Goal: Obtain resource: Download file/media

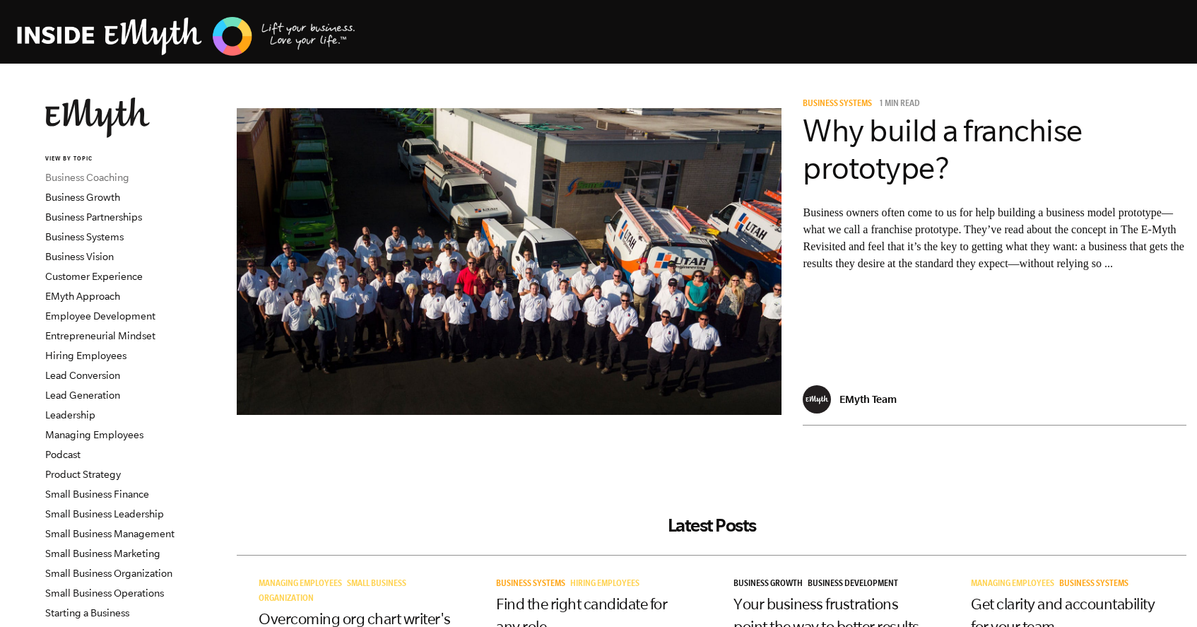
click at [117, 175] on link "Business Coaching" at bounding box center [87, 177] width 84 height 11
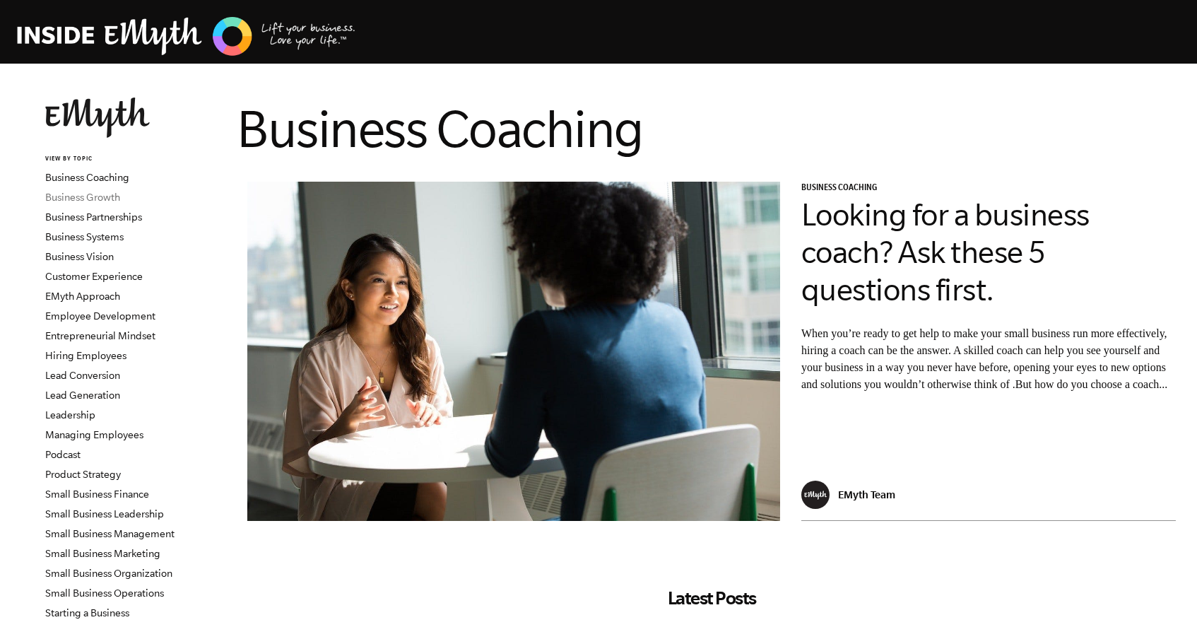
click at [88, 194] on link "Business Growth" at bounding box center [82, 197] width 75 height 11
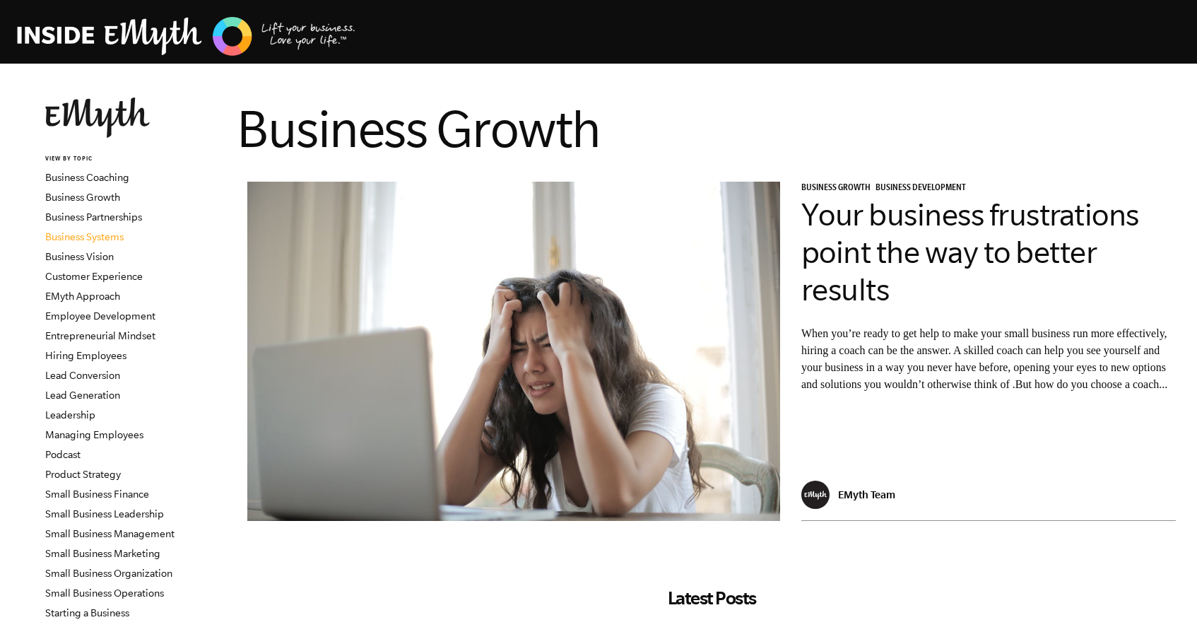
click at [118, 235] on link "Business Systems" at bounding box center [84, 236] width 78 height 11
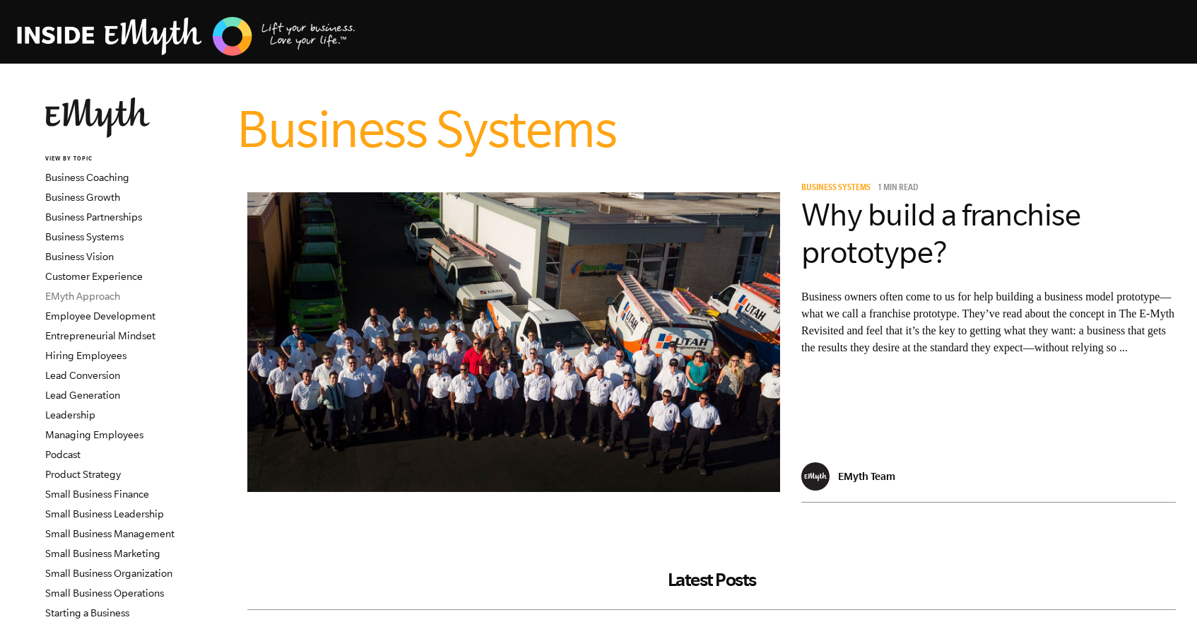
click at [107, 299] on link "EMyth Approach" at bounding box center [82, 295] width 75 height 11
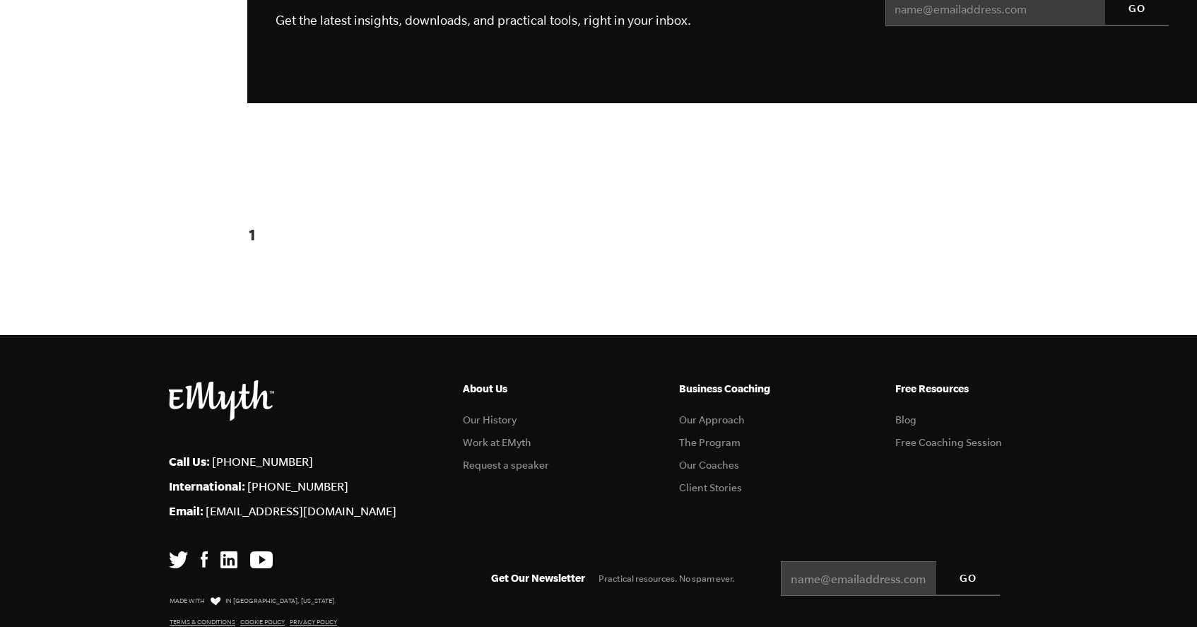
scroll to position [1668, 0]
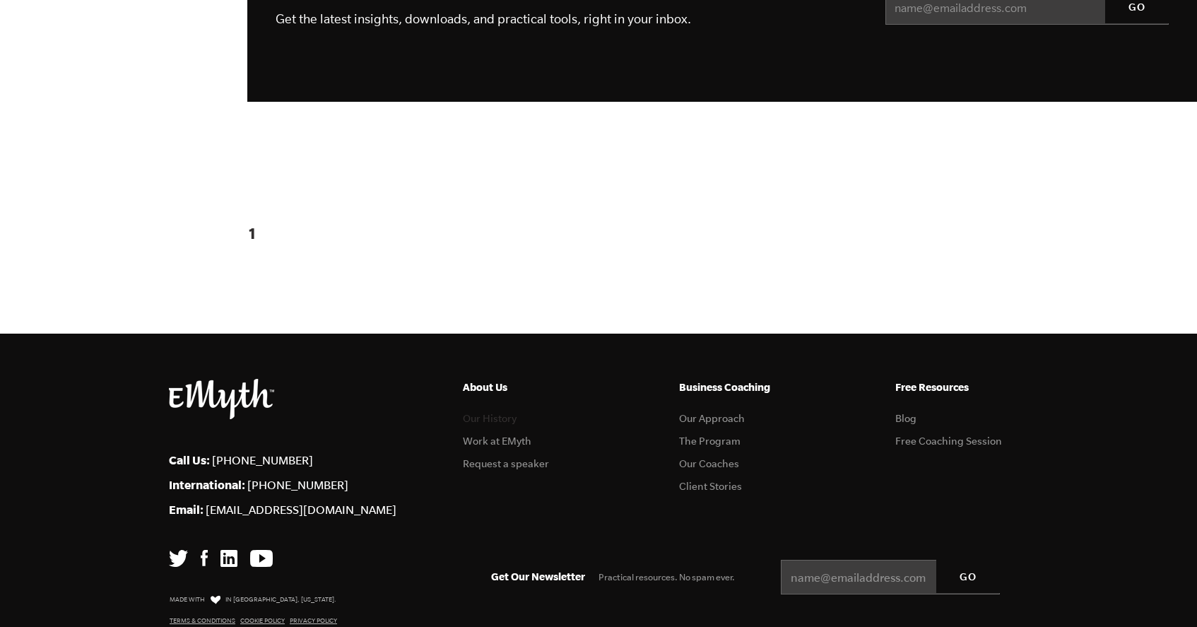
click at [474, 413] on link "Our History" at bounding box center [490, 418] width 54 height 11
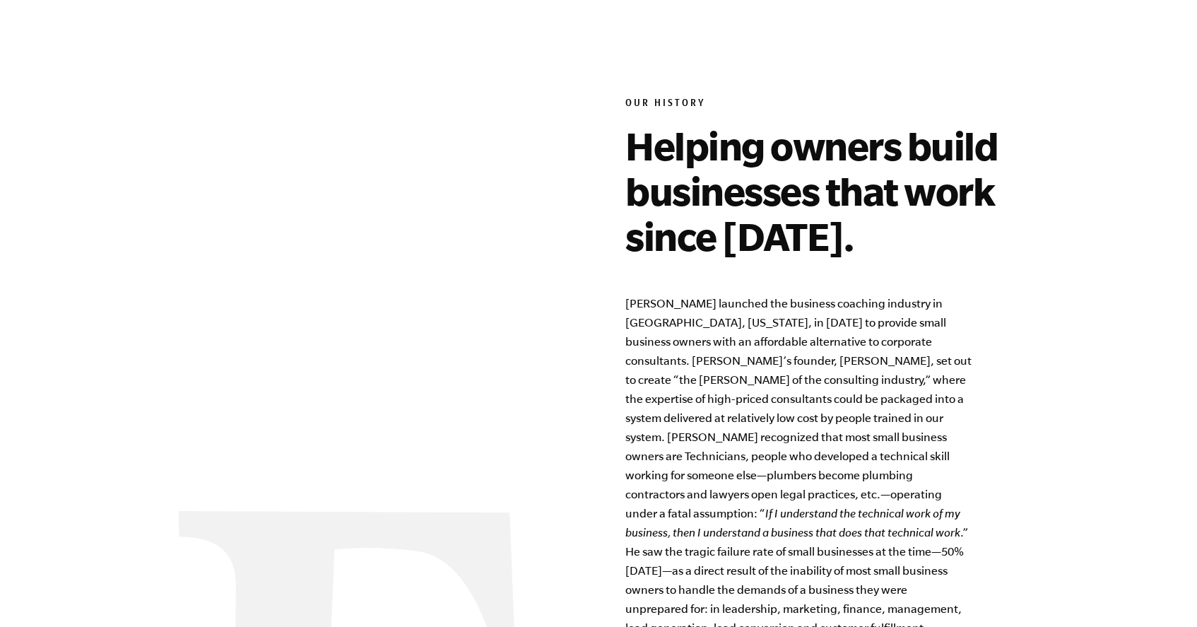
scroll to position [932, 0]
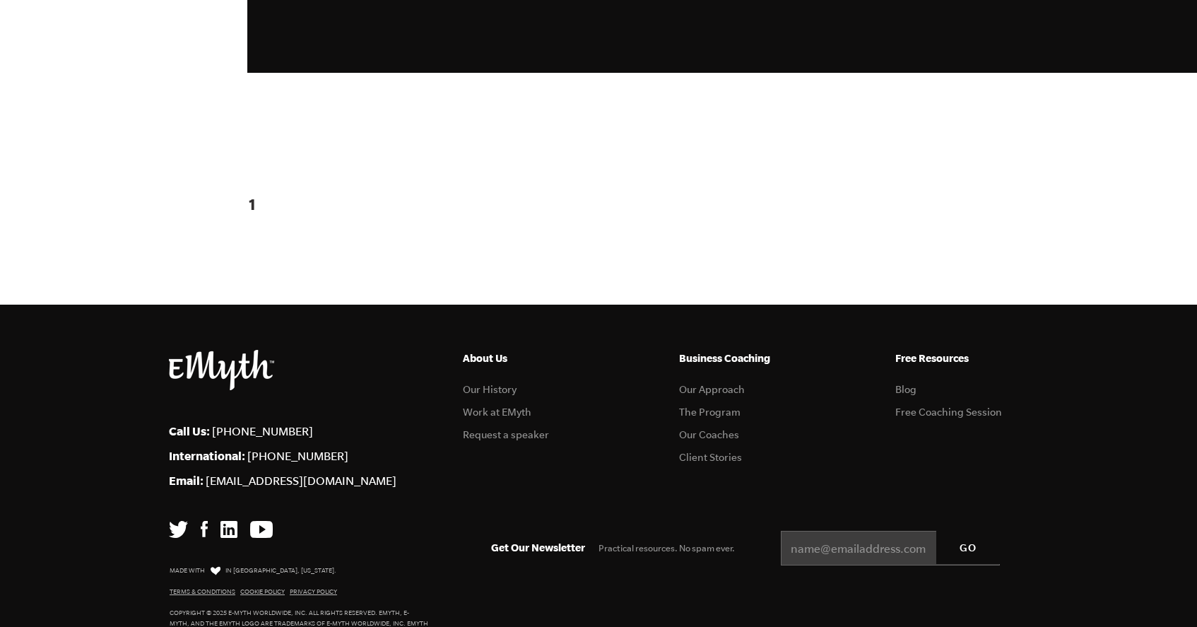
scroll to position [1696, 0]
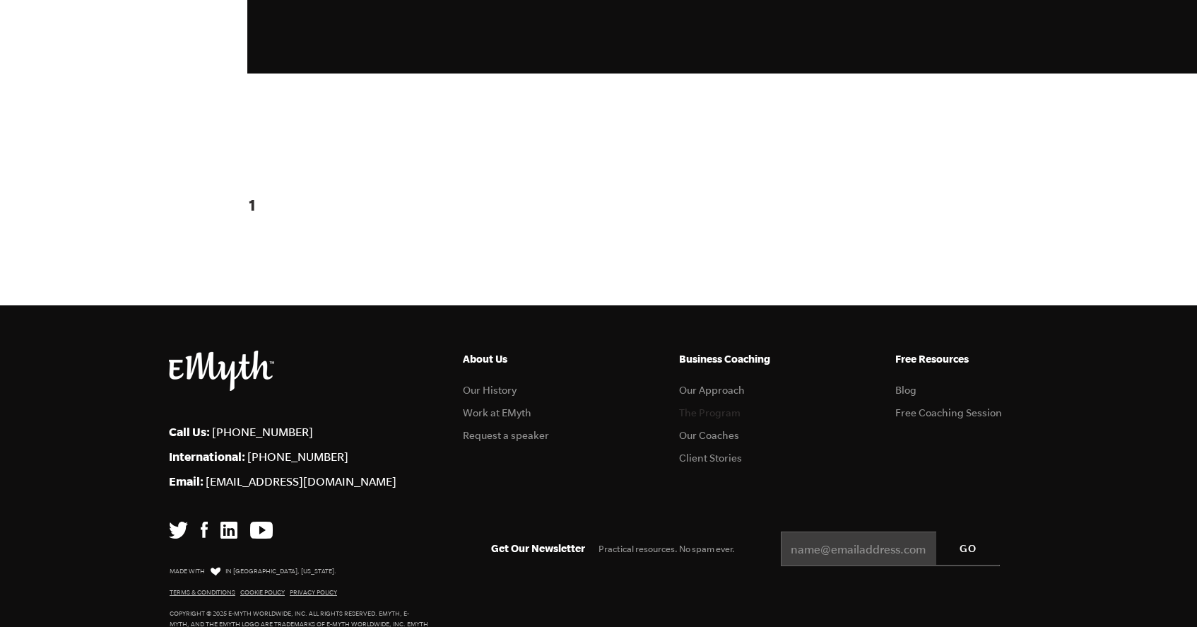
click at [689, 407] on link "The Program" at bounding box center [709, 412] width 61 height 11
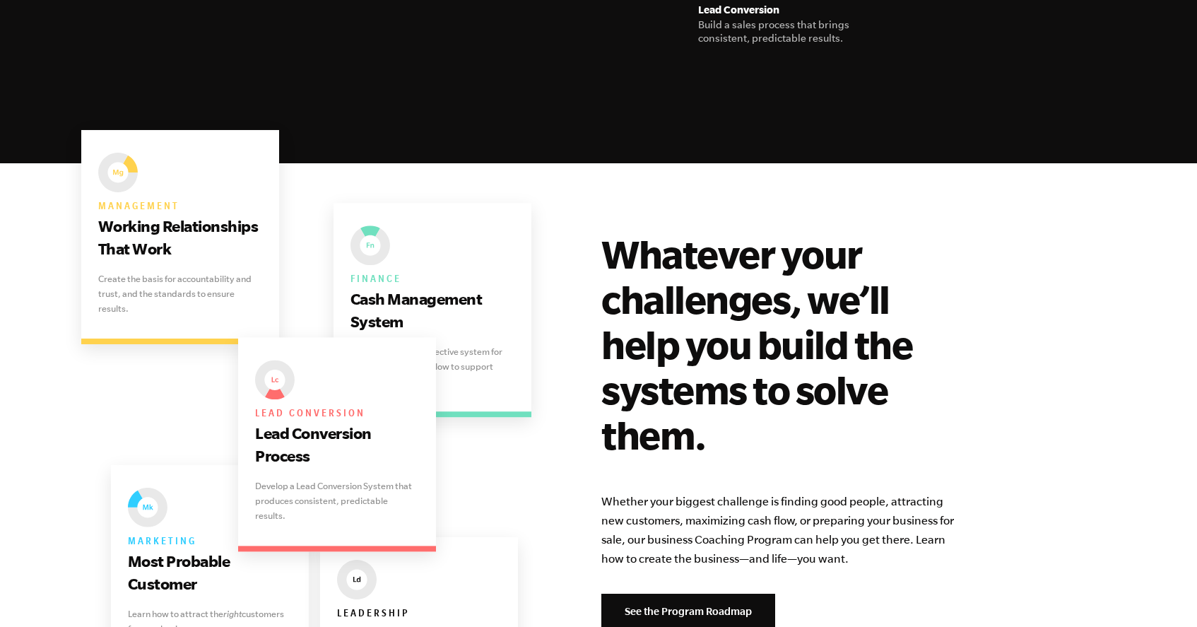
scroll to position [2644, 0]
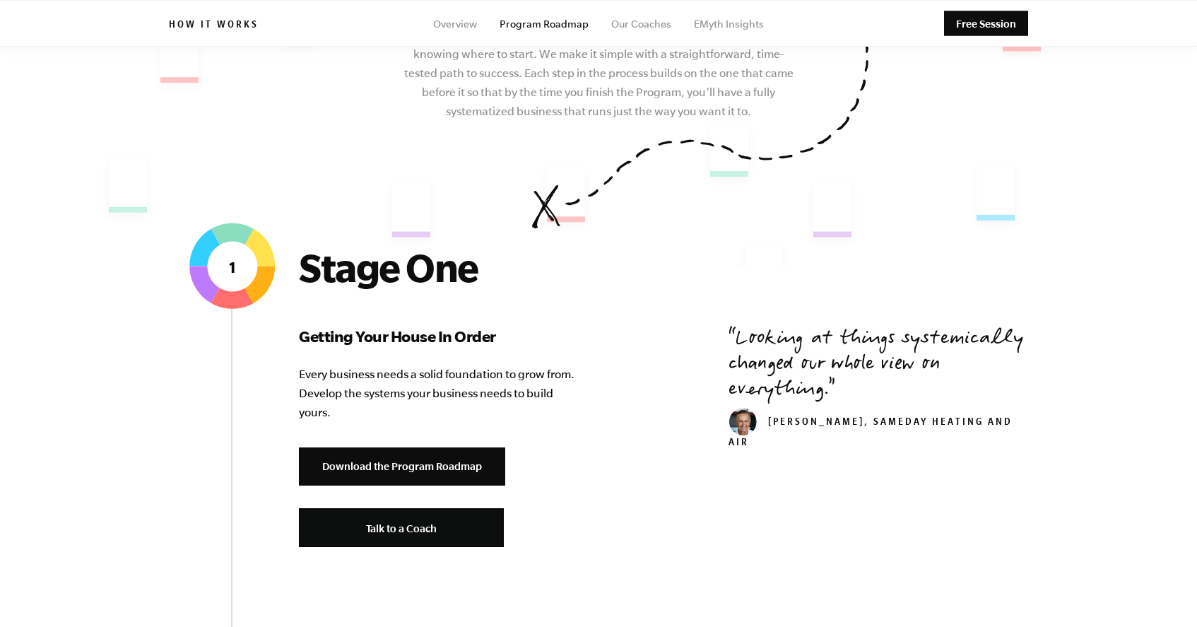
scroll to position [327, 0]
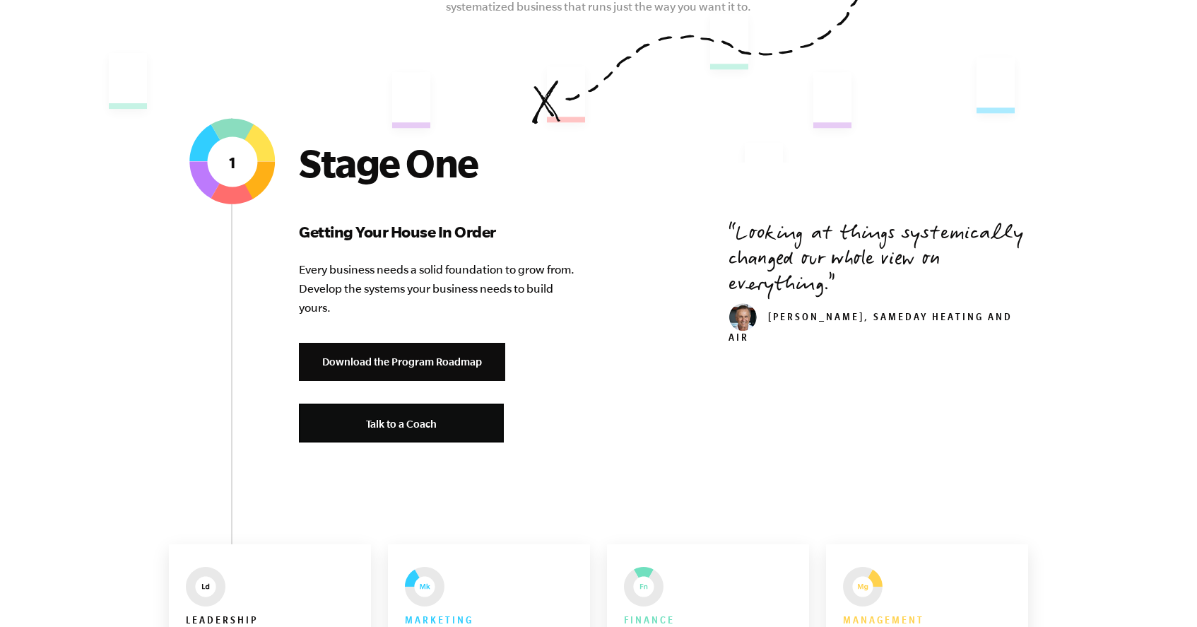
scroll to position [440, 0]
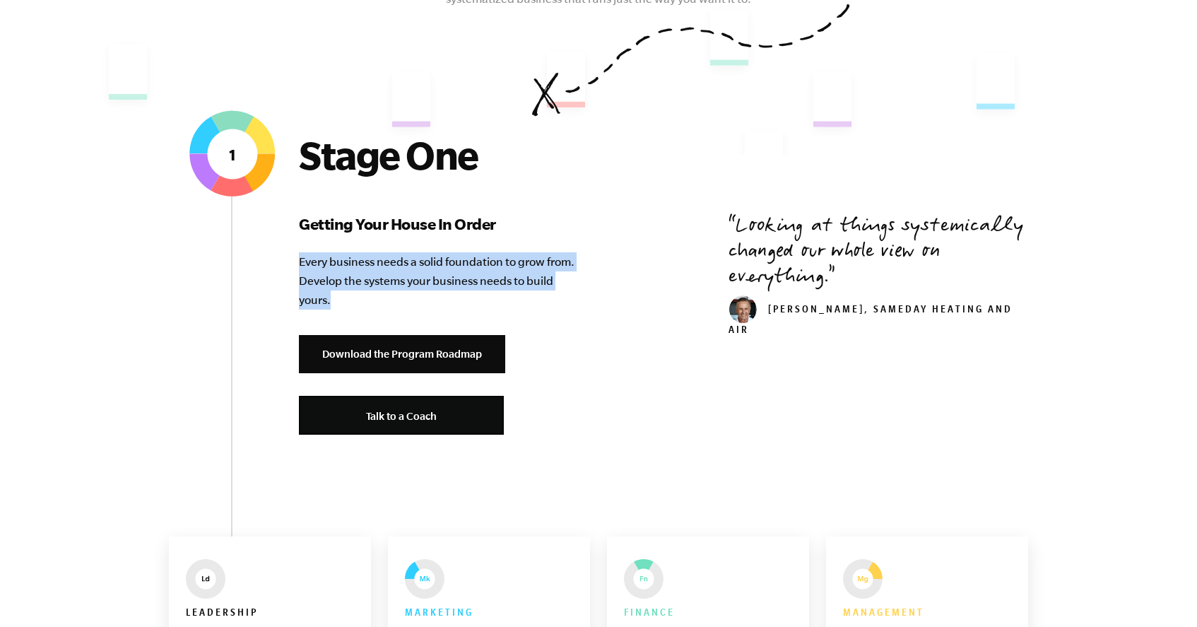
drag, startPoint x: 336, startPoint y: 294, endPoint x: 295, endPoint y: 260, distance: 53.2
click at [295, 260] on div "Stage One Getting Your House In Order Every business needs a solid foundation t…" at bounding box center [598, 317] width 859 height 371
copy p "Every business needs a solid foundation to grow from. Develop the systems your …"
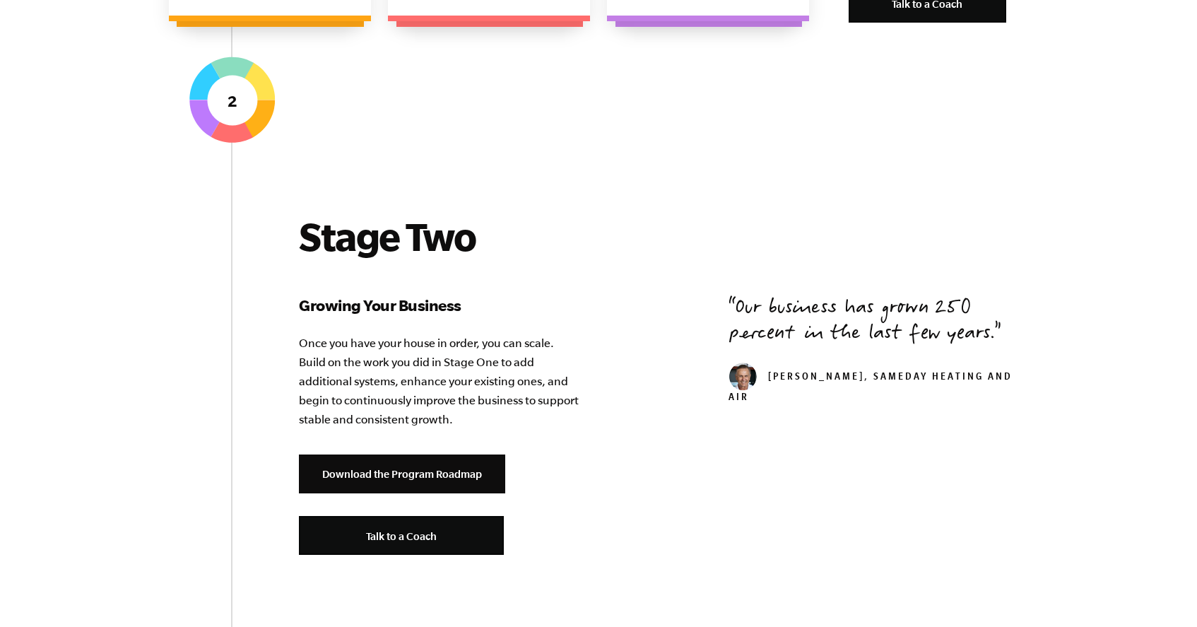
scroll to position [1493, 0]
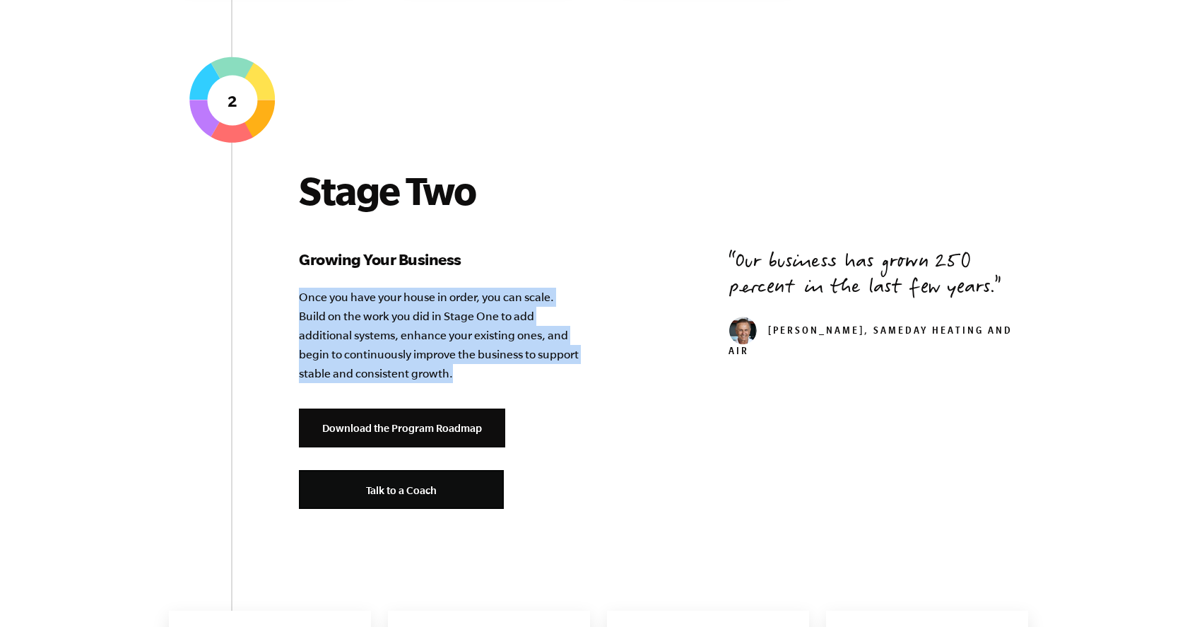
drag, startPoint x: 457, startPoint y: 375, endPoint x: 300, endPoint y: 293, distance: 176.4
click at [300, 293] on p "Once you have your house in order, you can scale. Build on the work you did in …" at bounding box center [440, 335] width 283 height 95
copy p "Once you have your house in order, you can scale. Build on the work you did in …"
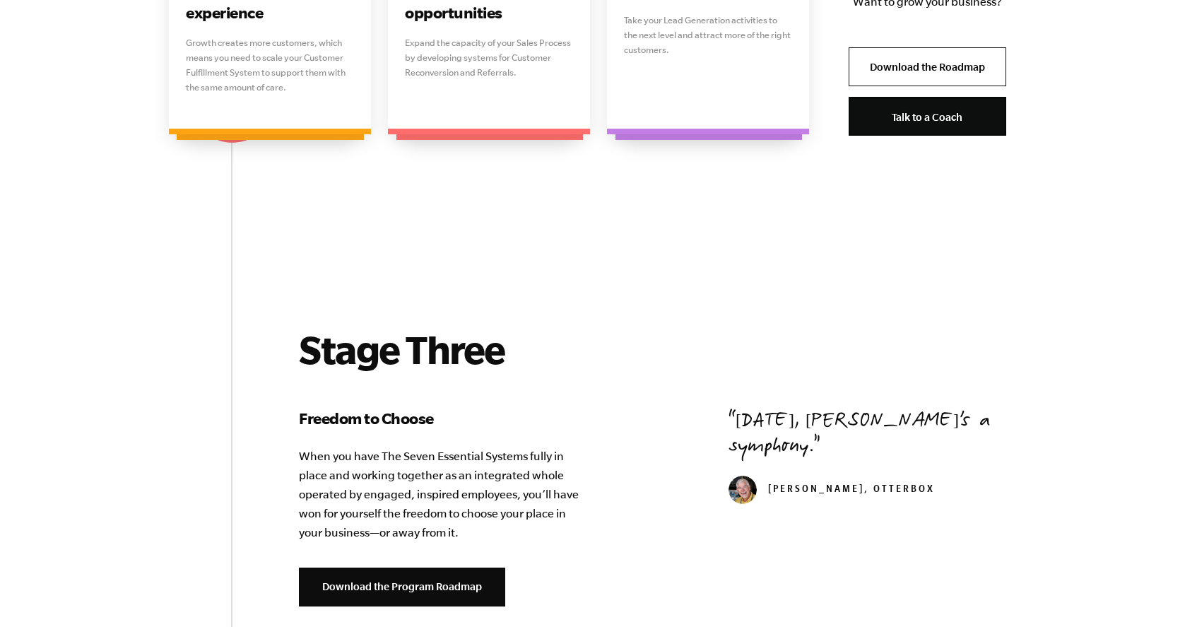
scroll to position [2491, 0]
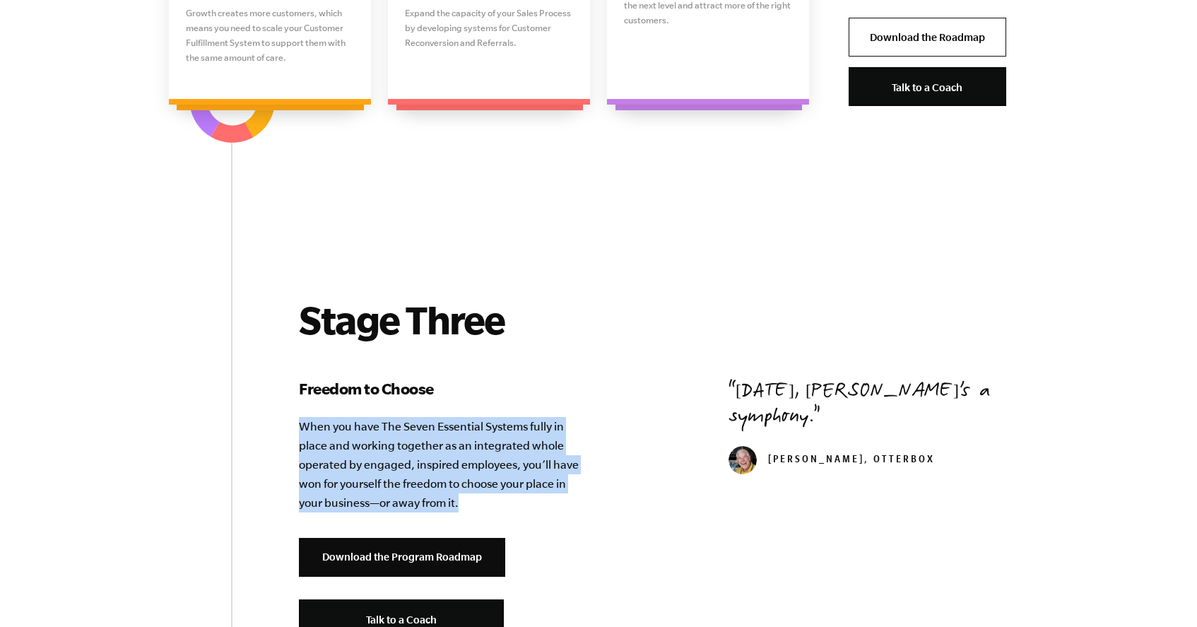
drag, startPoint x: 463, startPoint y: 501, endPoint x: 300, endPoint y: 423, distance: 181.1
click at [300, 423] on p "When you have The Seven Essential Systems fully in place and working together a…" at bounding box center [440, 464] width 283 height 95
copy p "When you have The Seven Essential Systems fully in place and working together a…"
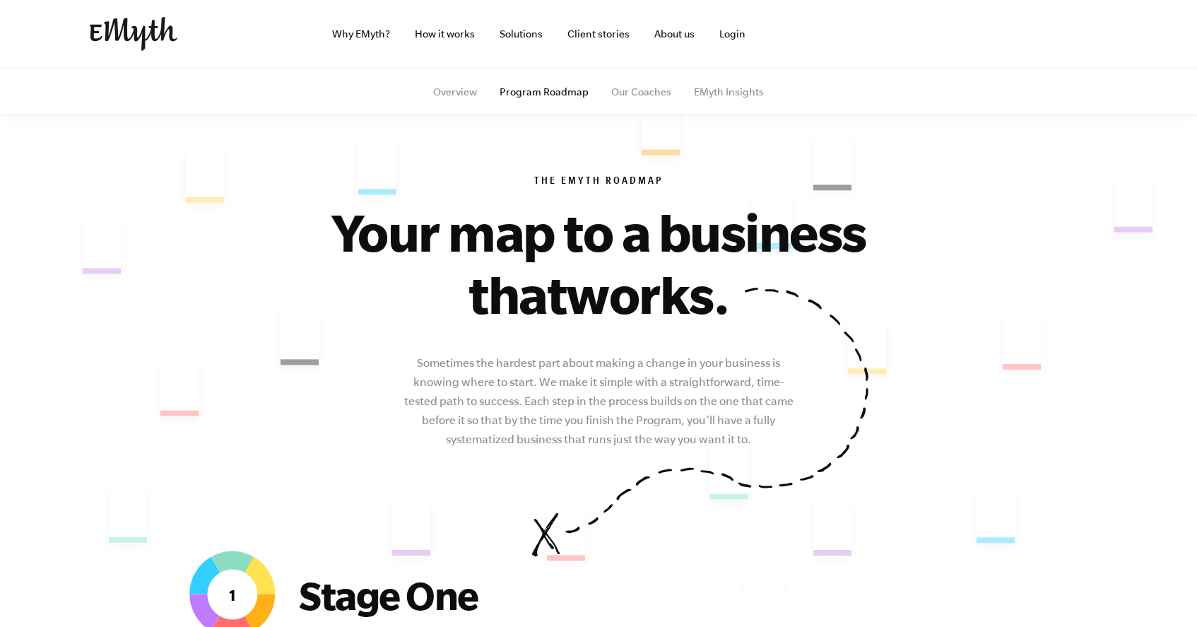
scroll to position [0, 0]
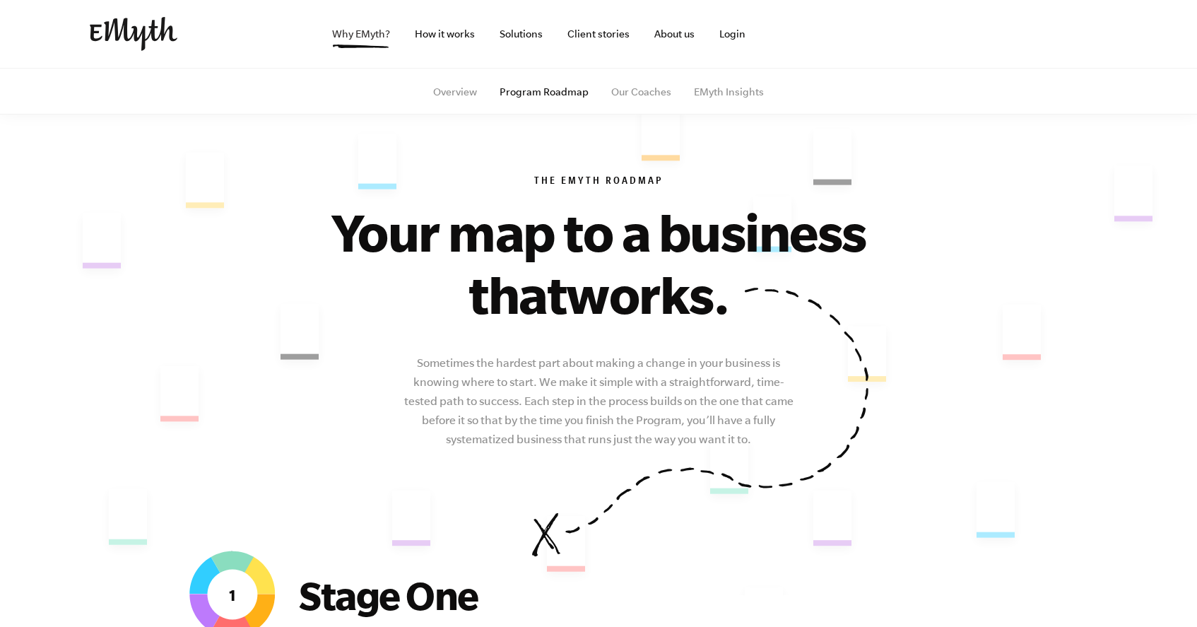
click at [382, 35] on link "Why EMyth?" at bounding box center [361, 34] width 81 height 68
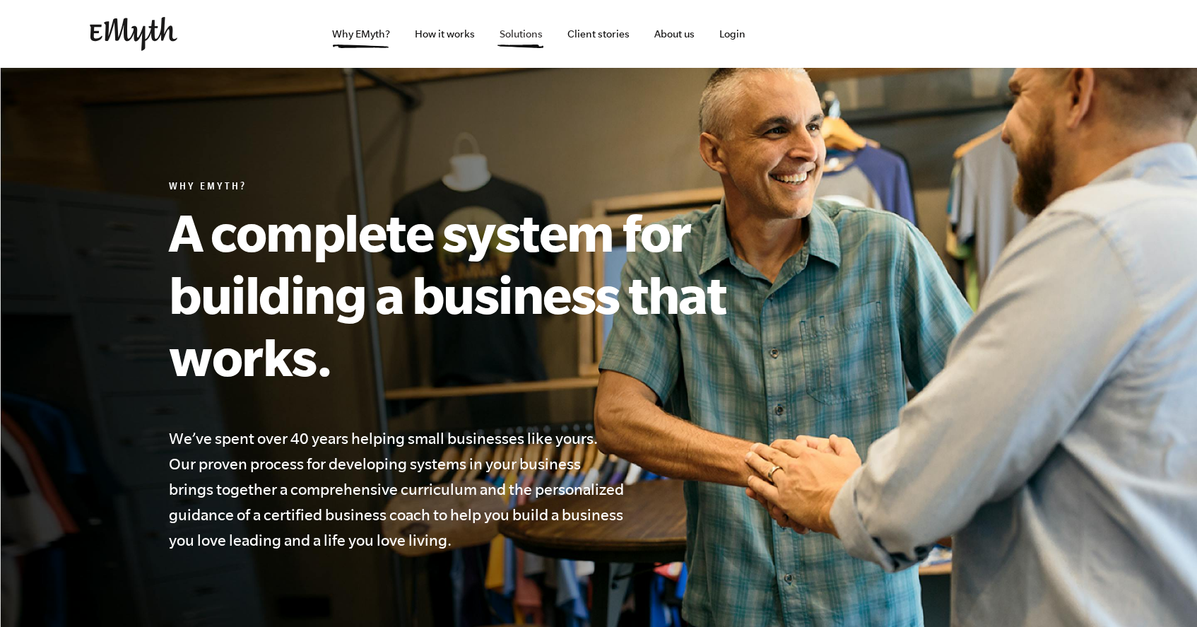
click at [535, 34] on link "Solutions" at bounding box center [521, 34] width 66 height 68
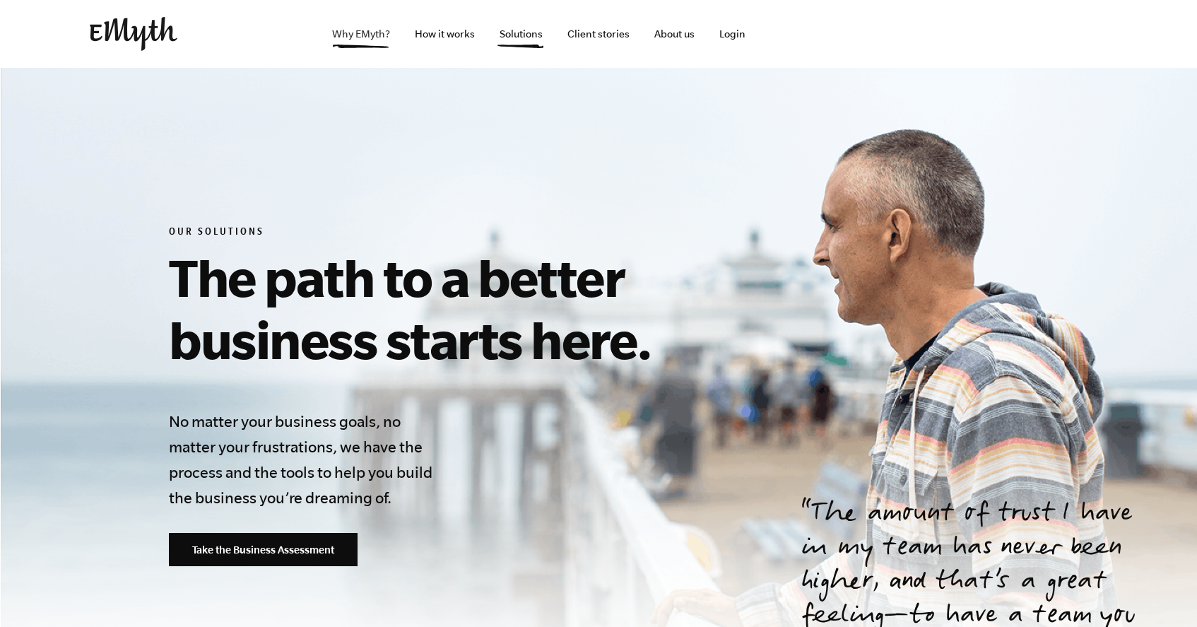
click at [345, 31] on link "Why EMyth?" at bounding box center [361, 34] width 81 height 68
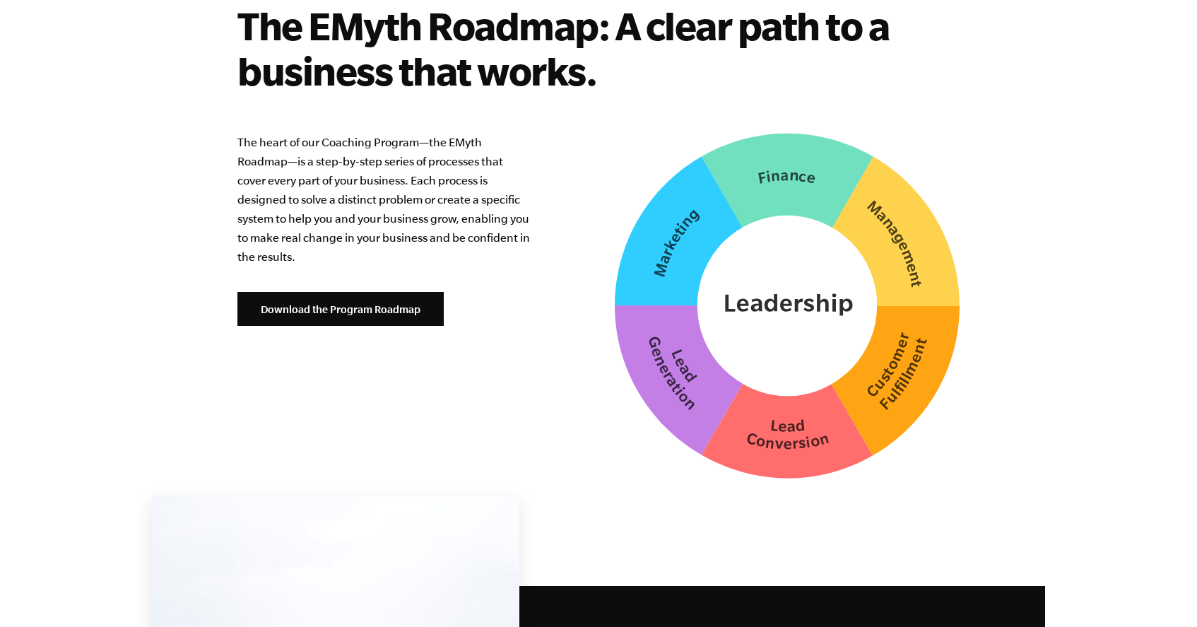
scroll to position [3555, 0]
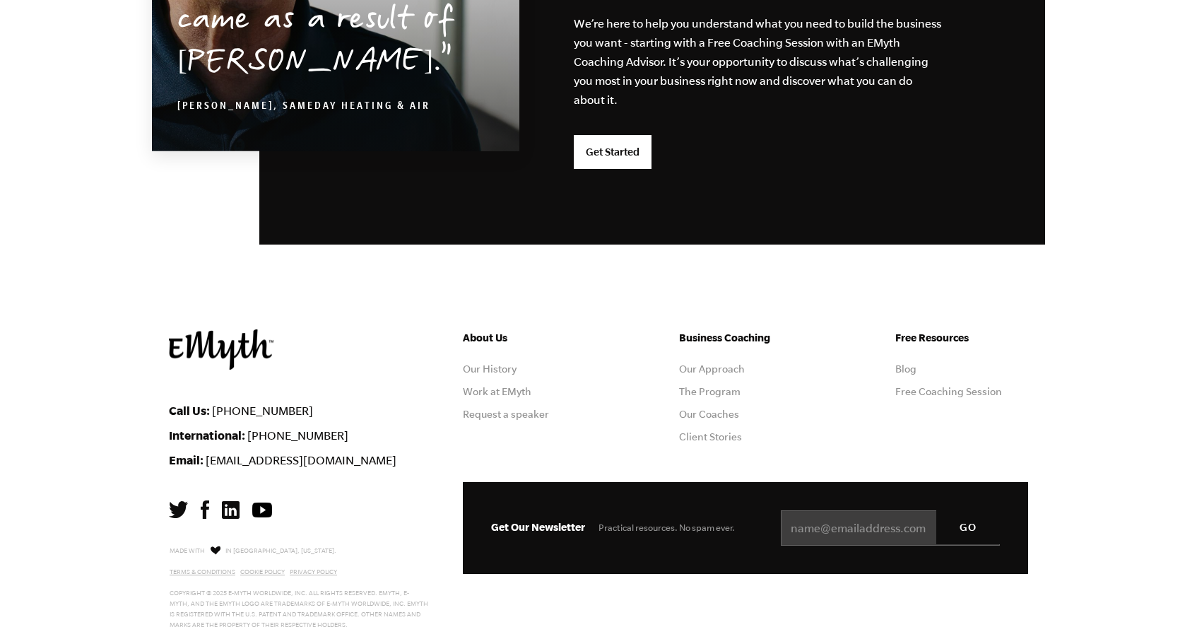
scroll to position [3682, 0]
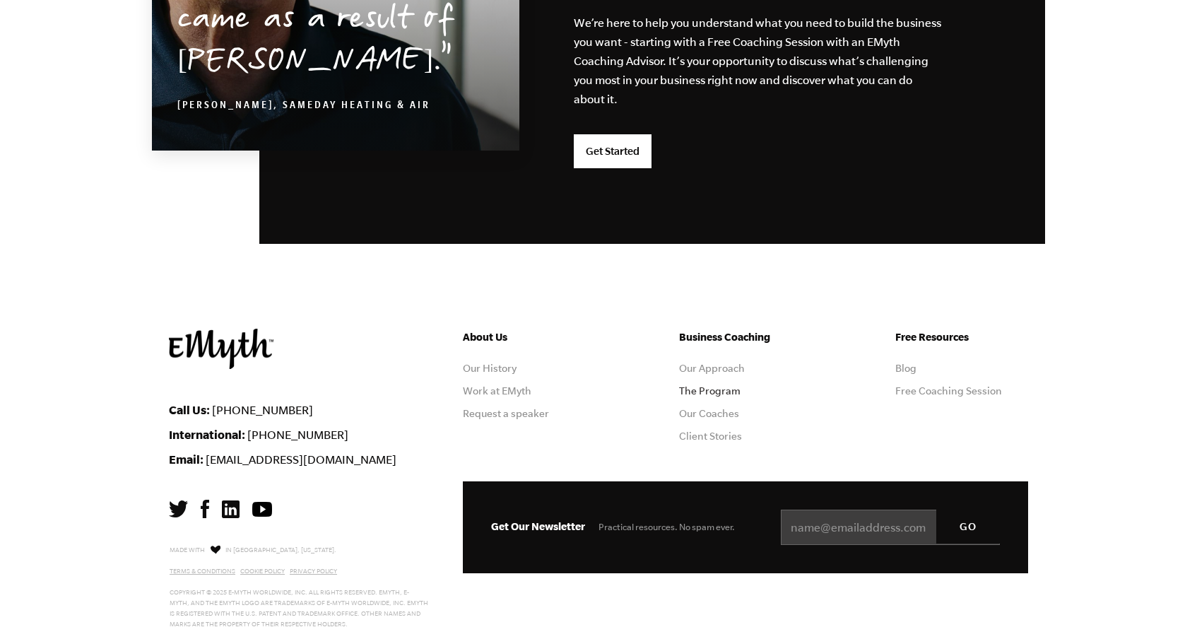
click at [728, 392] on link "The Program" at bounding box center [709, 390] width 61 height 11
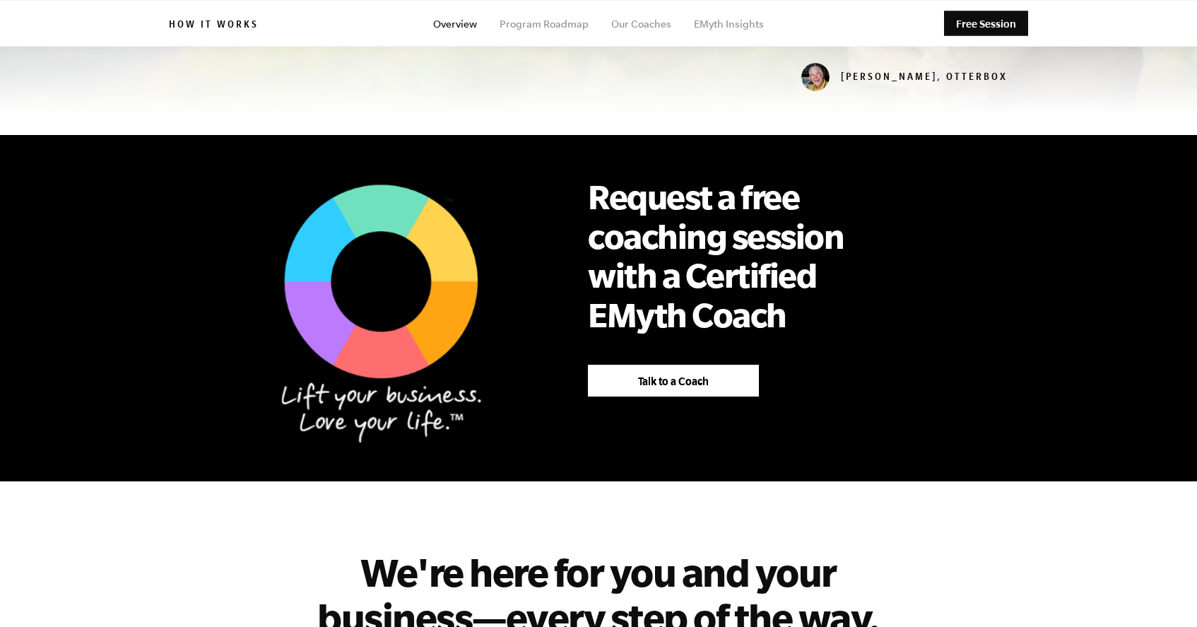
scroll to position [751, 0]
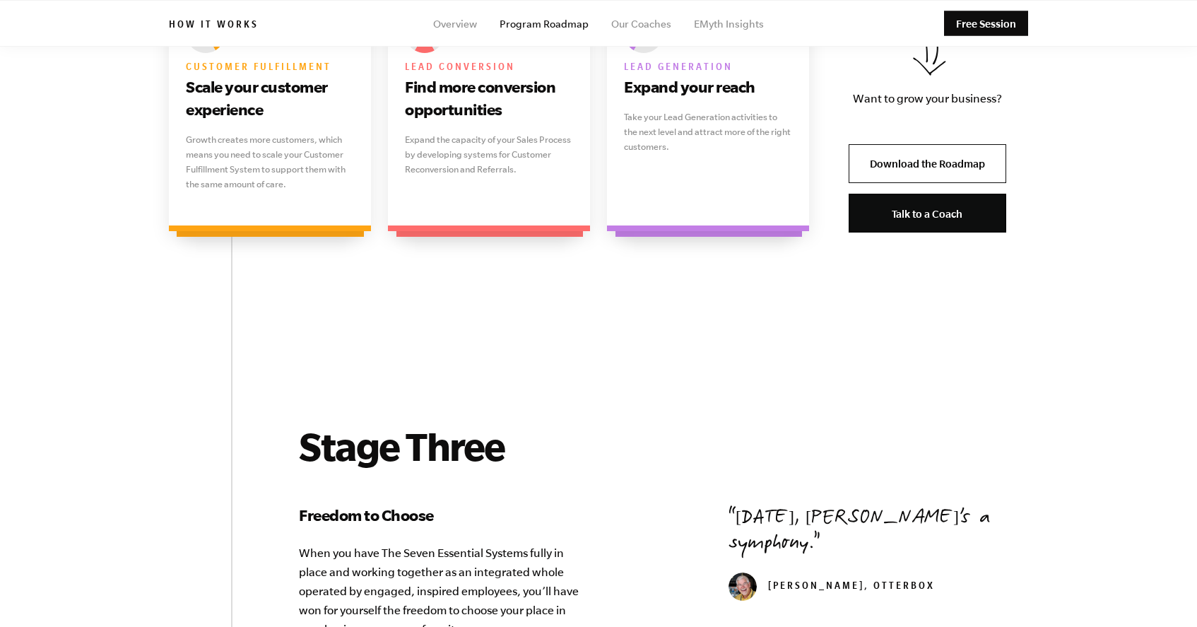
scroll to position [2315, 0]
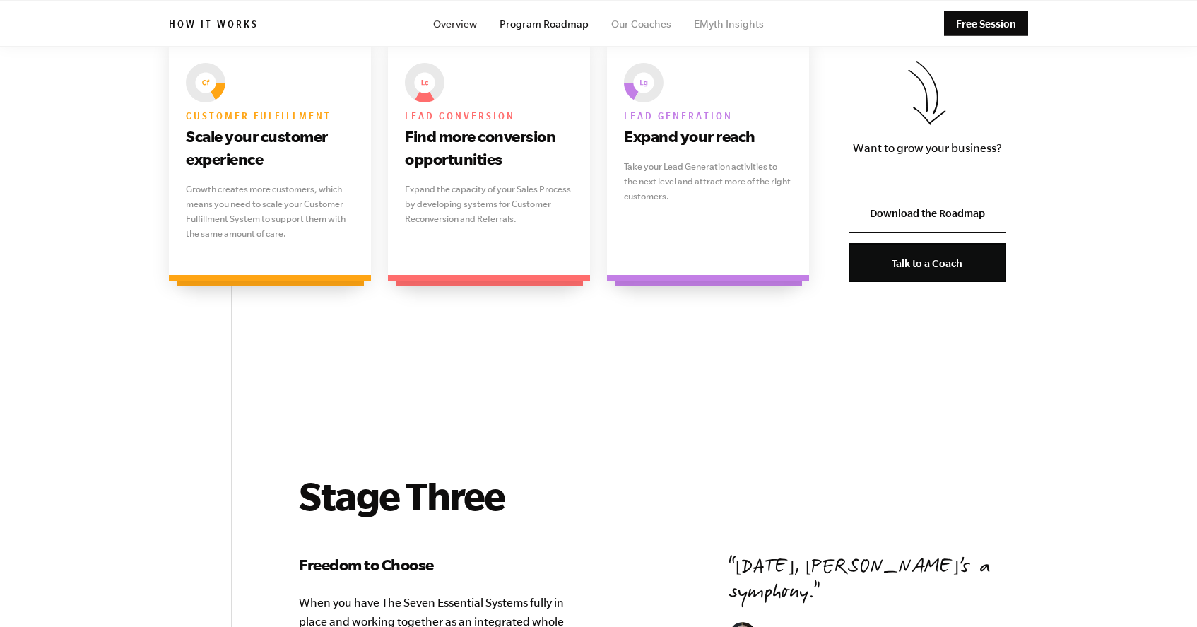
click at [477, 23] on link "Overview" at bounding box center [455, 23] width 44 height 11
click at [473, 28] on link "Overview" at bounding box center [455, 23] width 44 height 11
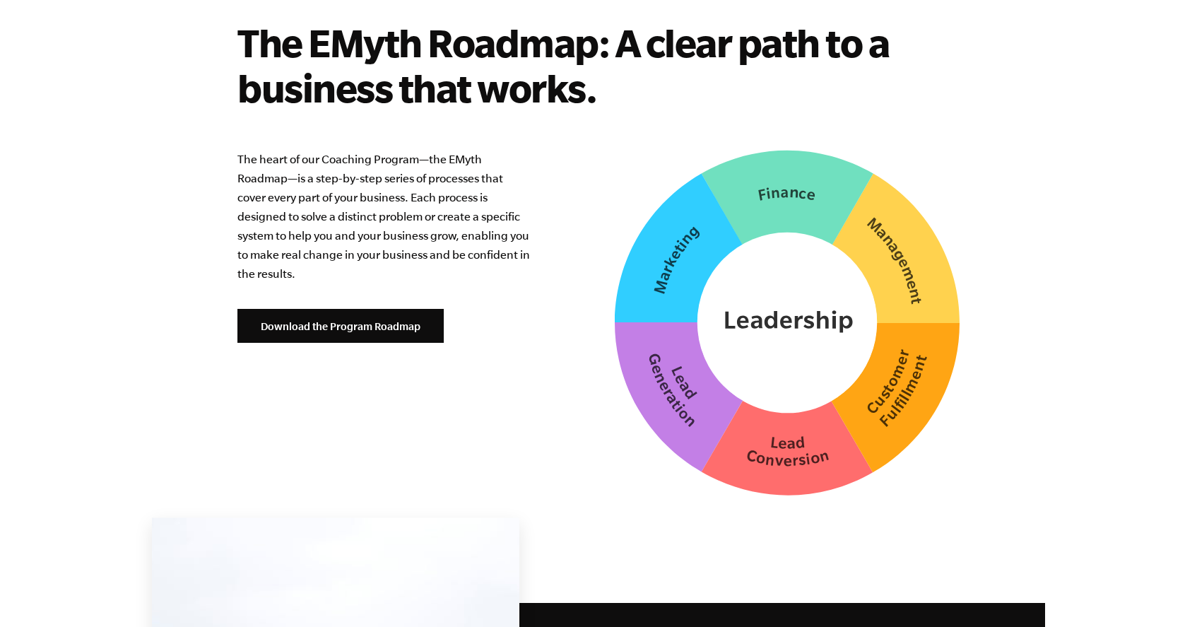
scroll to position [3530, 0]
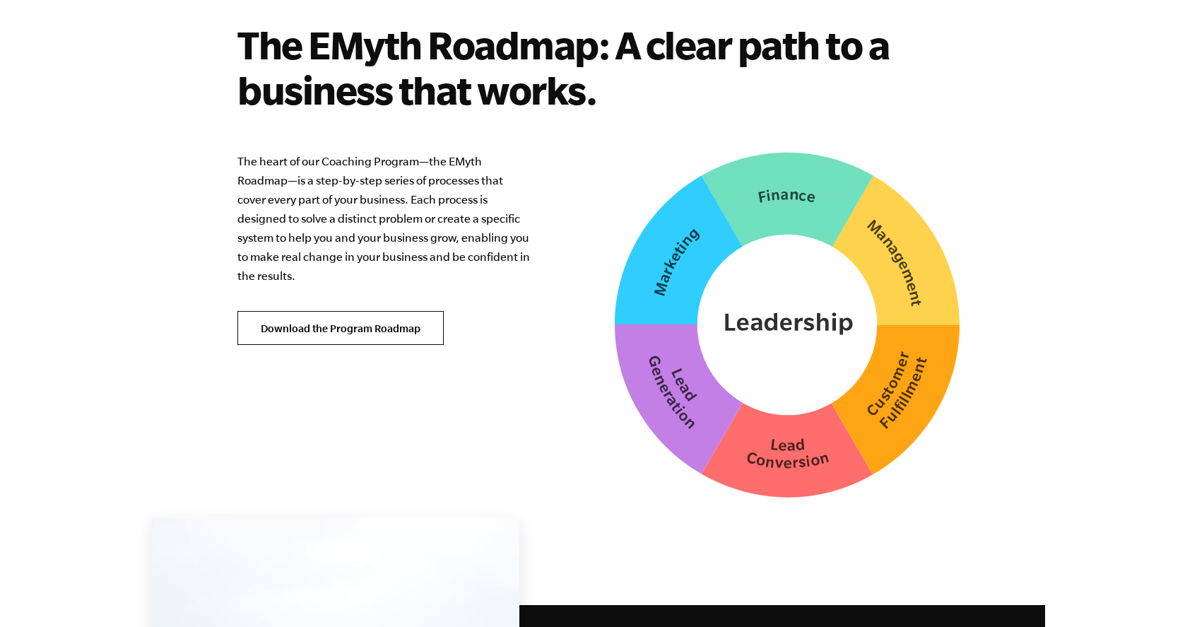
click at [401, 311] on link "Download the Program Roadmap" at bounding box center [340, 328] width 206 height 34
